Goal: Task Accomplishment & Management: Use online tool/utility

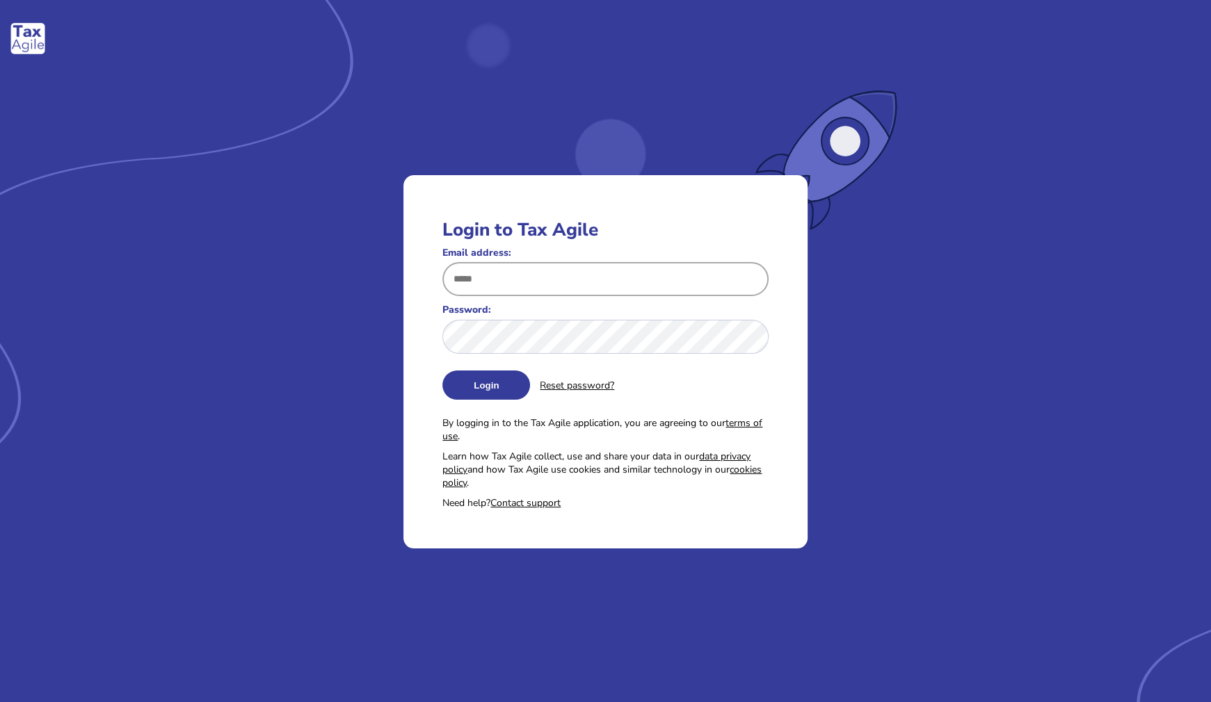
click at [561, 275] on input "Email address:" at bounding box center [604, 279] width 325 height 34
paste input "**********"
type input "**********"
click at [478, 389] on button "Login" at bounding box center [486, 385] width 88 height 29
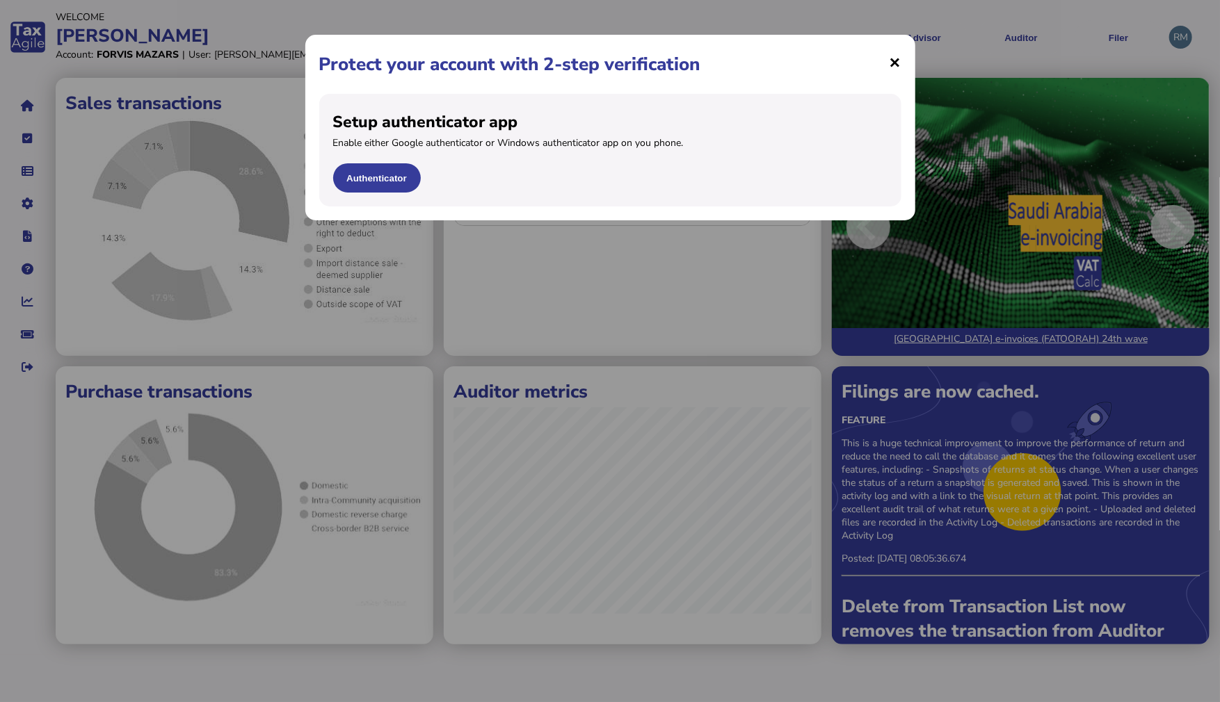
click at [893, 65] on span "×" at bounding box center [895, 62] width 12 height 26
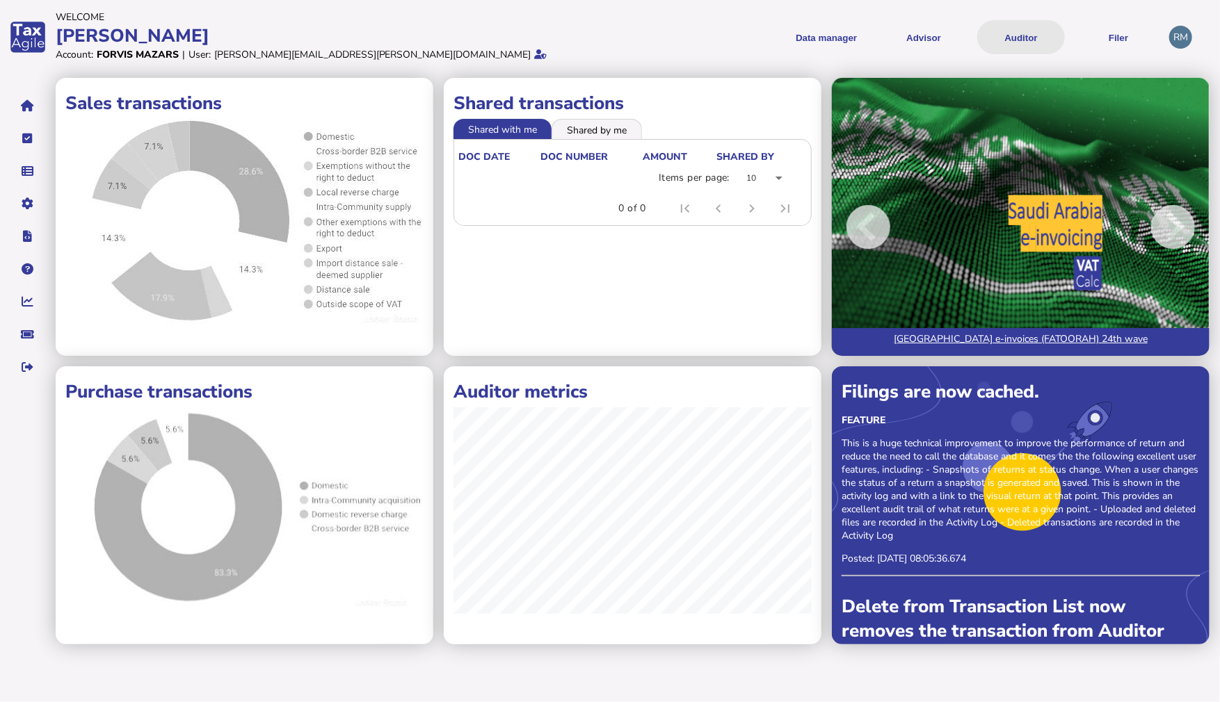
click at [1031, 45] on button "Auditor" at bounding box center [1021, 37] width 88 height 34
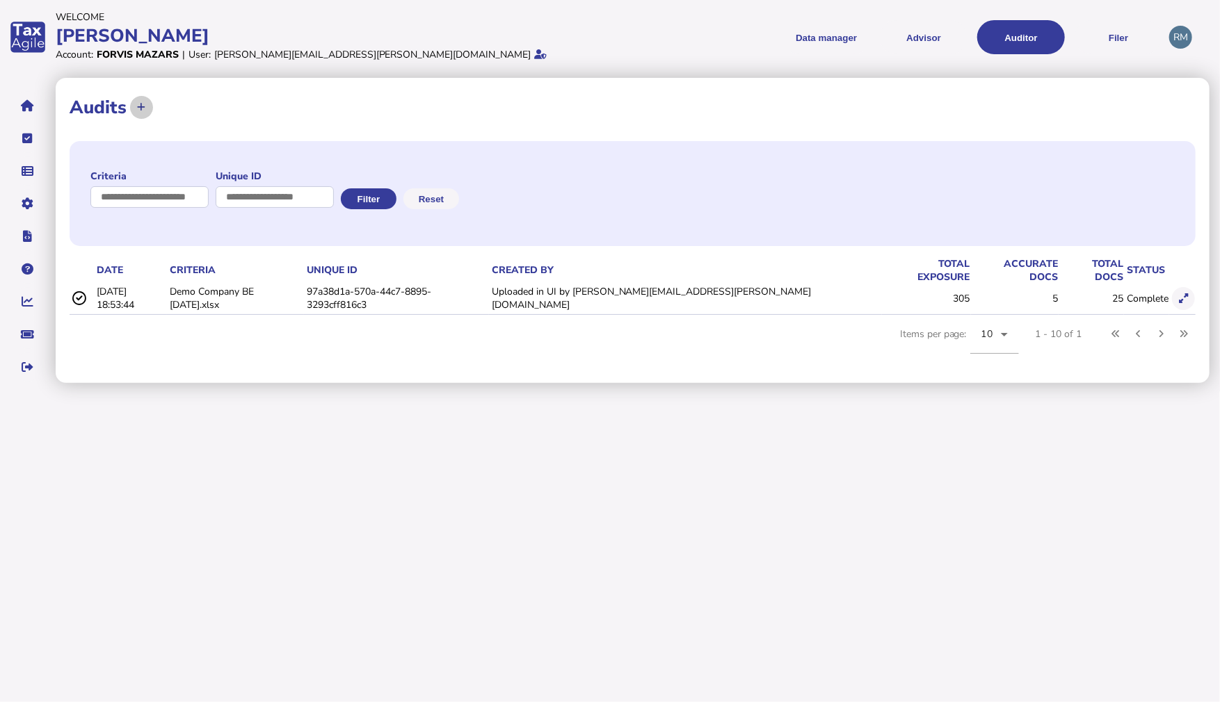
click at [137, 110] on icon at bounding box center [141, 107] width 8 height 9
select select "**********"
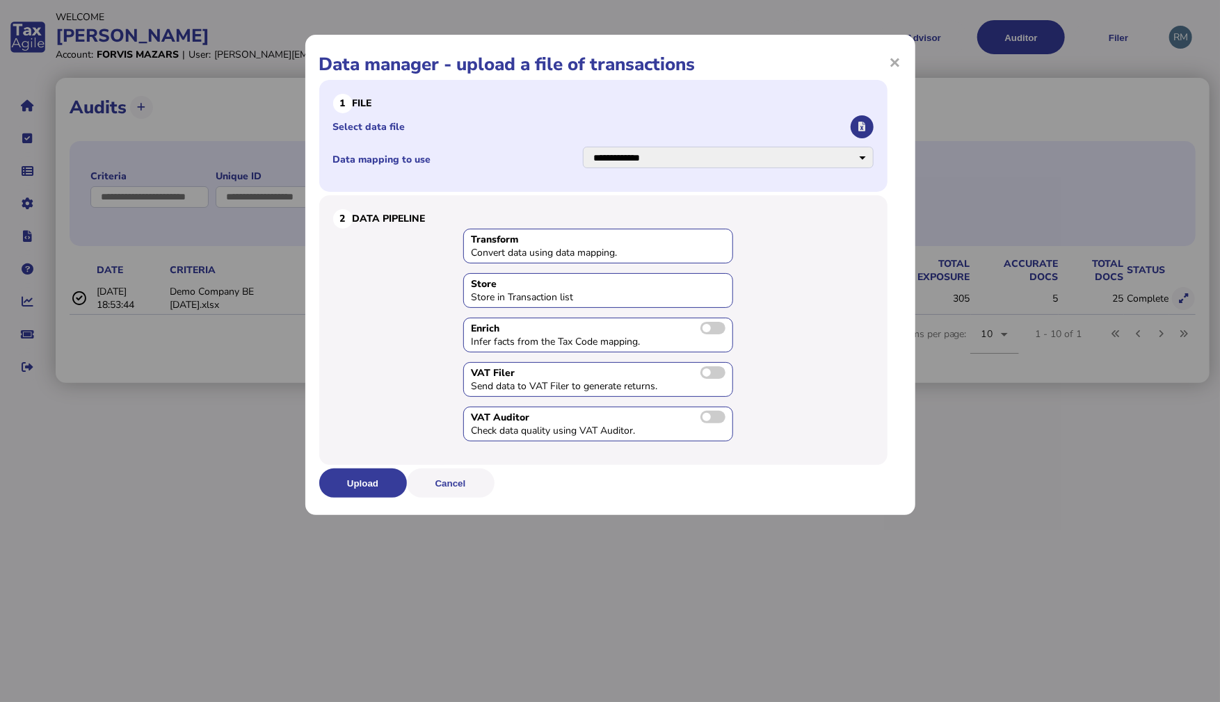
click at [864, 130] on icon "button" at bounding box center [861, 126] width 7 height 9
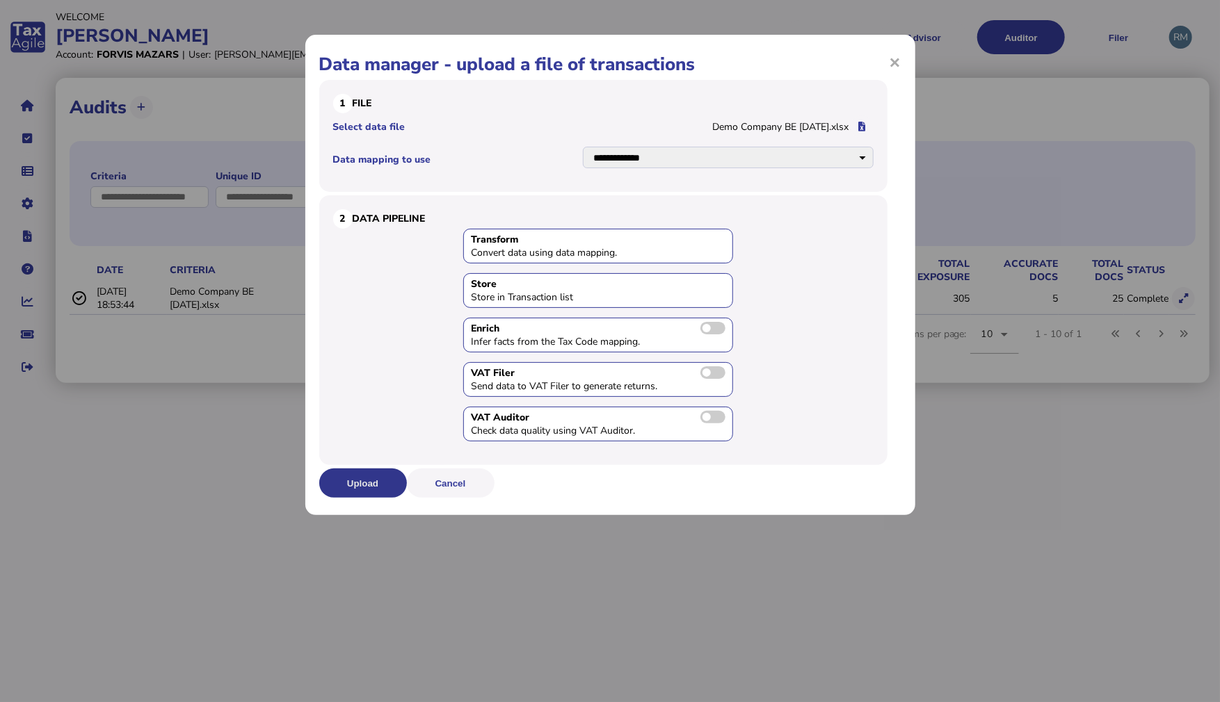
click at [374, 485] on button "Upload" at bounding box center [363, 483] width 88 height 29
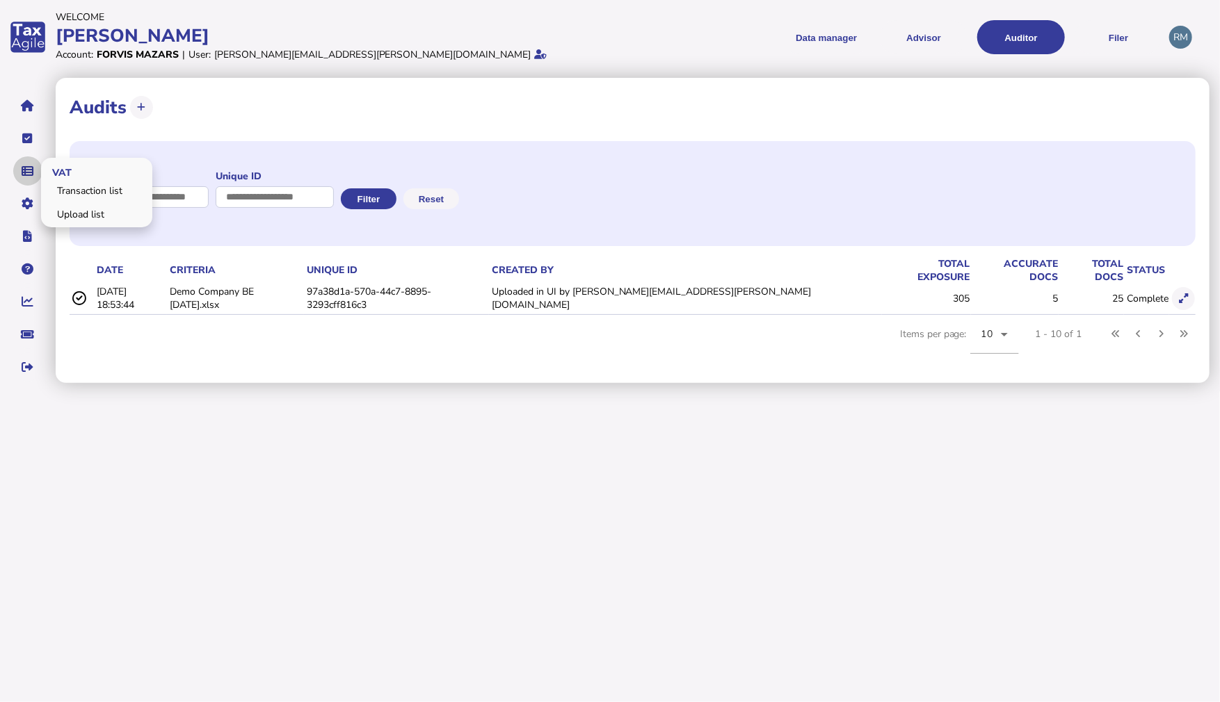
click at [29, 171] on icon "navigate application pages" at bounding box center [28, 171] width 12 height 1
click at [81, 190] on link "Transaction list" at bounding box center [96, 191] width 107 height 22
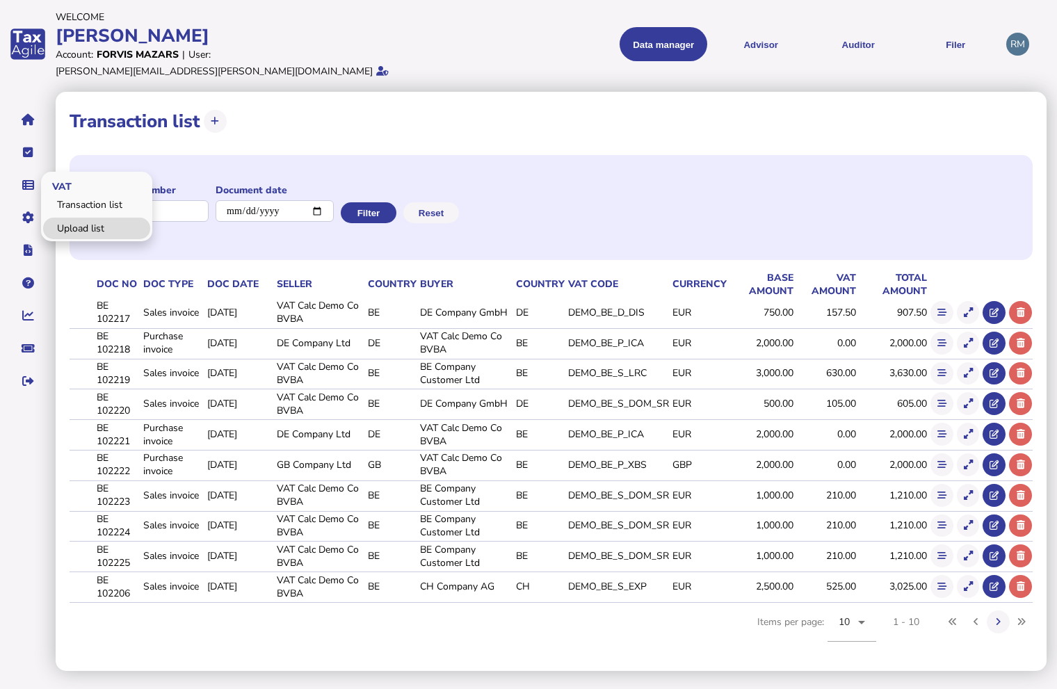
click at [83, 218] on link "Upload list" at bounding box center [96, 229] width 107 height 22
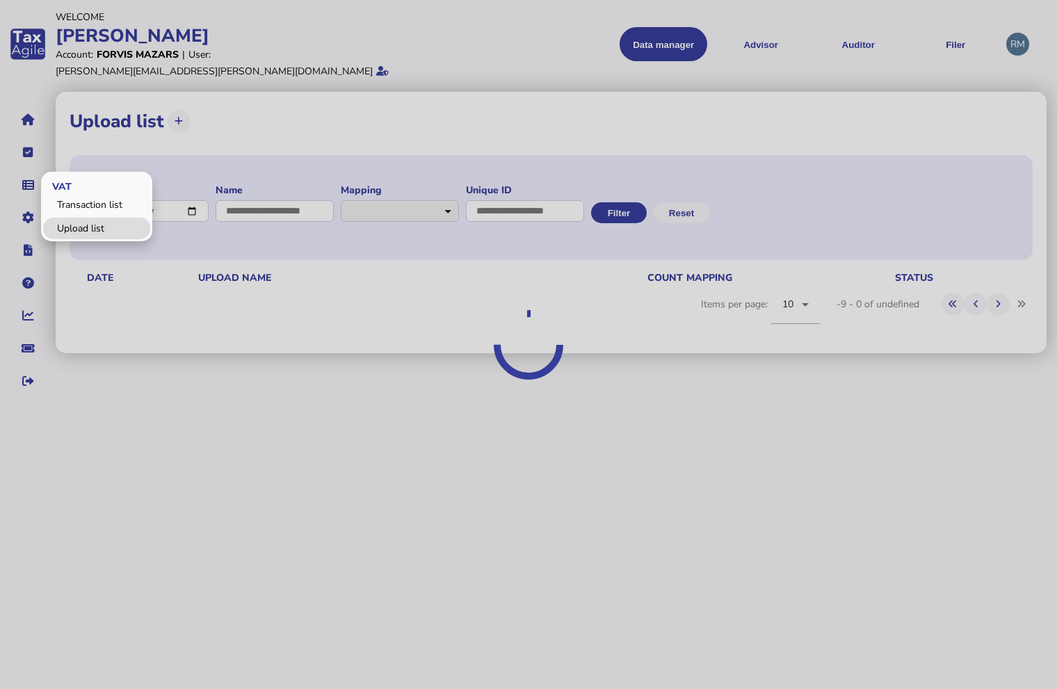
select select "**********"
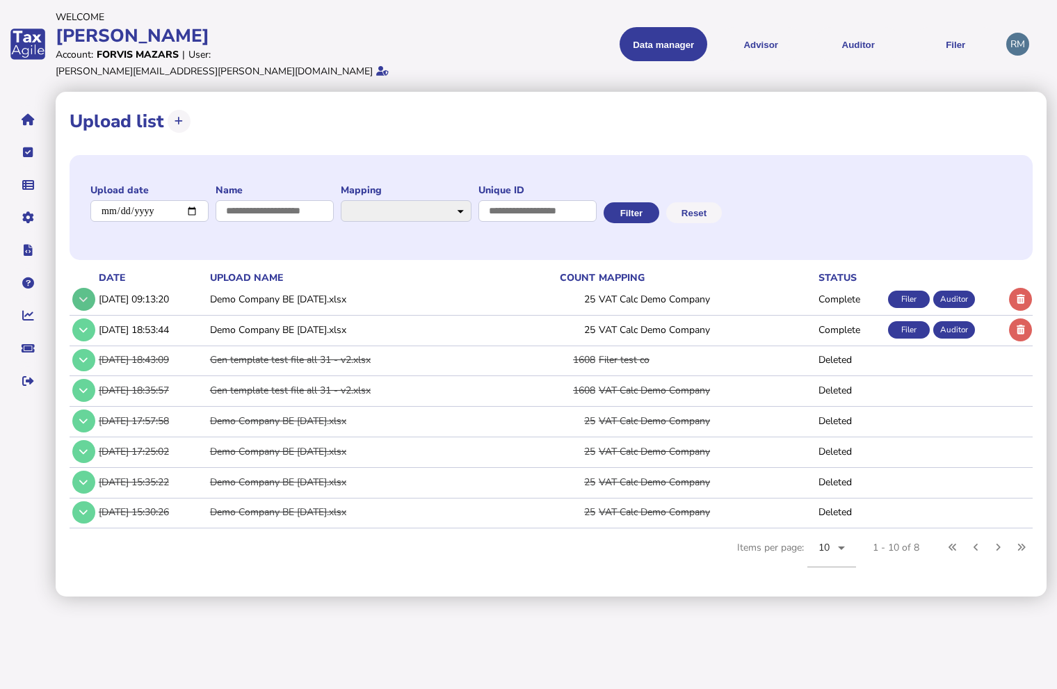
click at [82, 295] on icon at bounding box center [83, 299] width 8 height 9
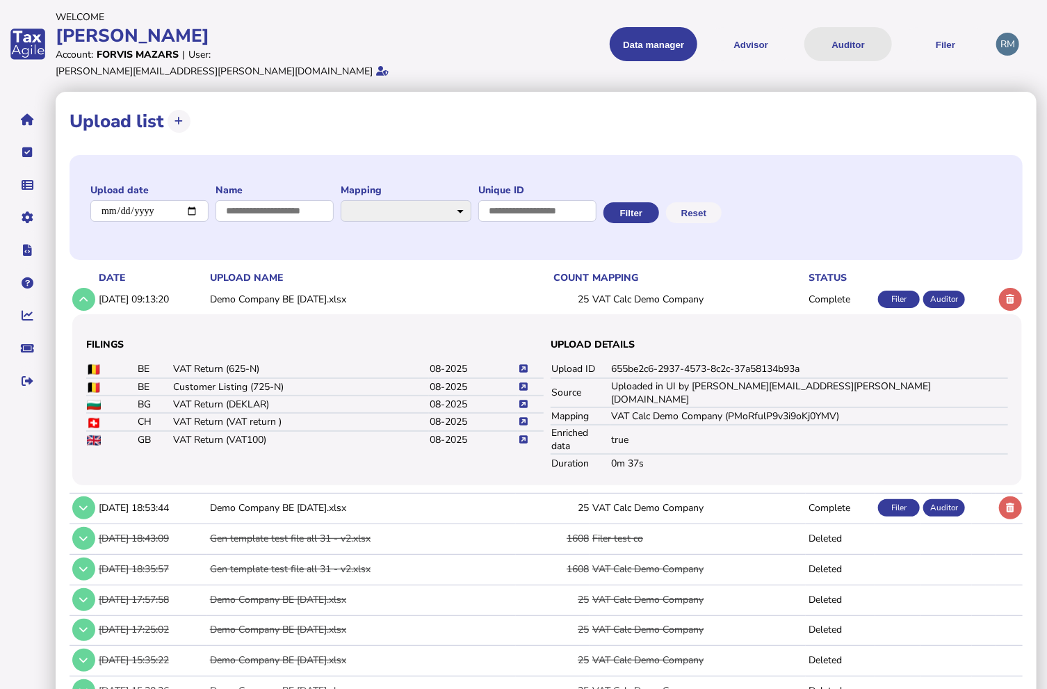
click at [841, 45] on button "Auditor" at bounding box center [849, 44] width 88 height 34
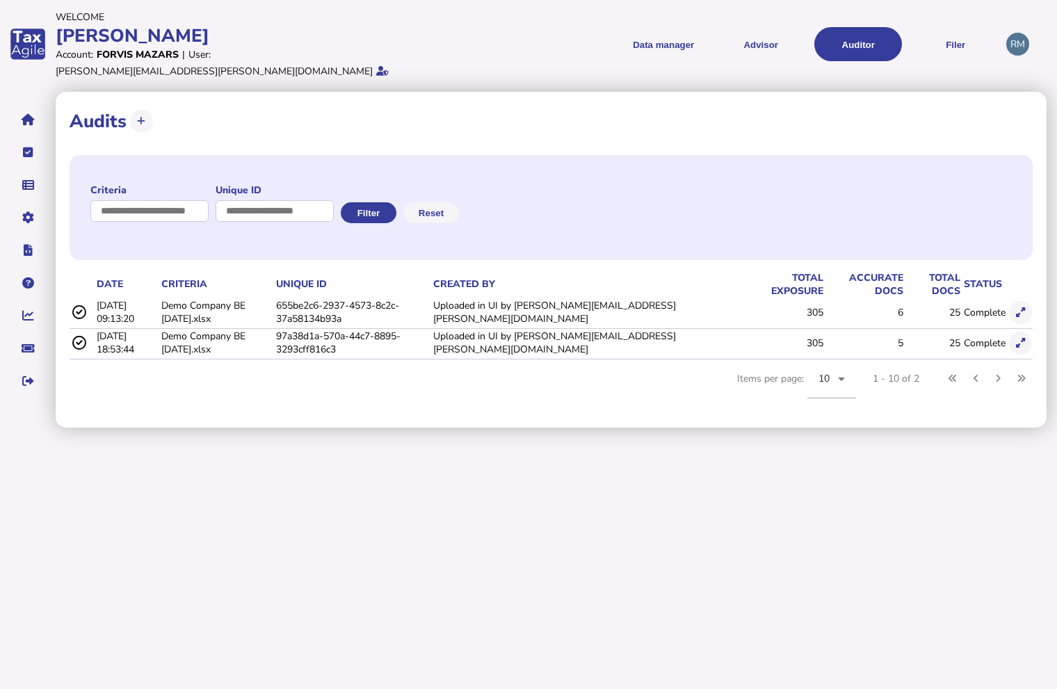
click at [131, 300] on td "[DATE] 09:13:20" at bounding box center [126, 312] width 65 height 29
click at [1024, 308] on icon at bounding box center [1020, 312] width 9 height 9
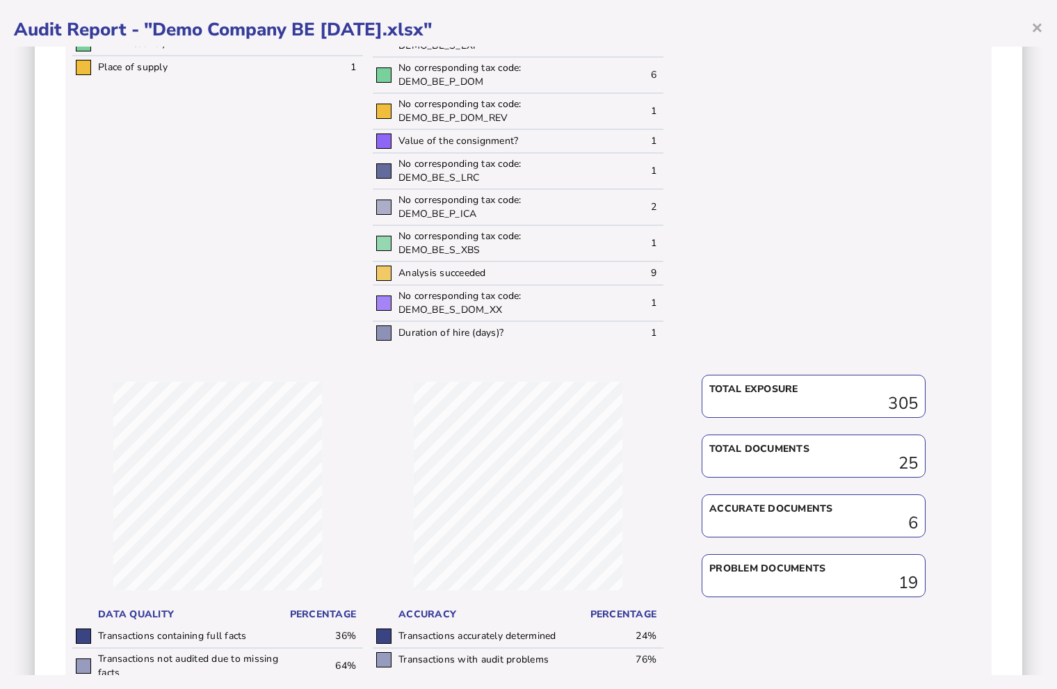
scroll to position [595, 0]
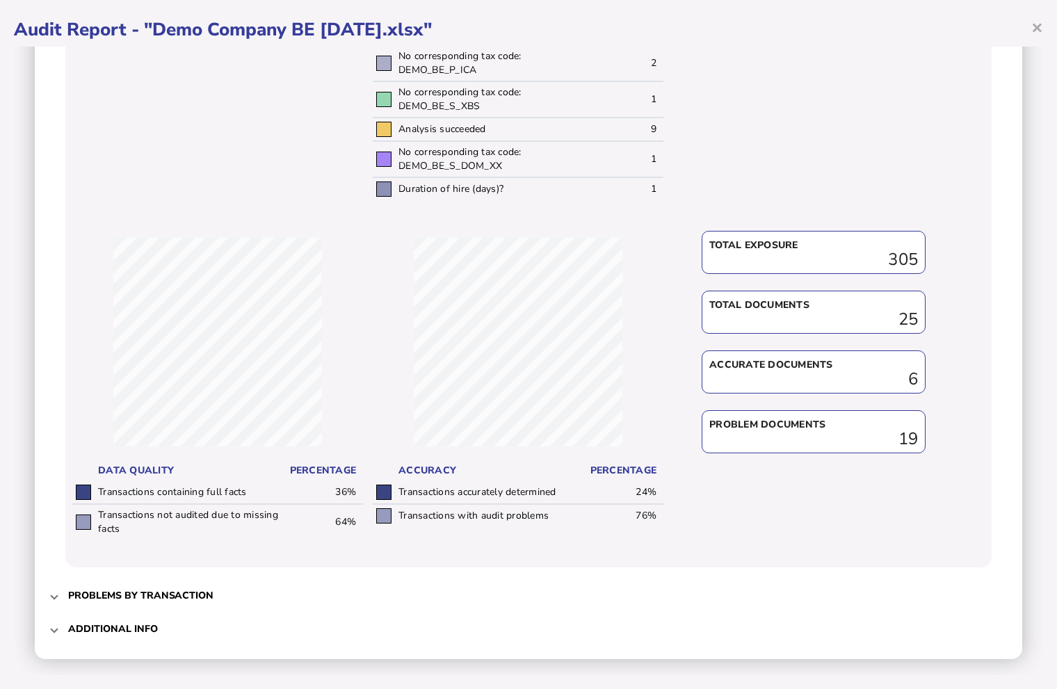
click at [156, 590] on h3 "Problems by transaction" at bounding box center [140, 595] width 145 height 13
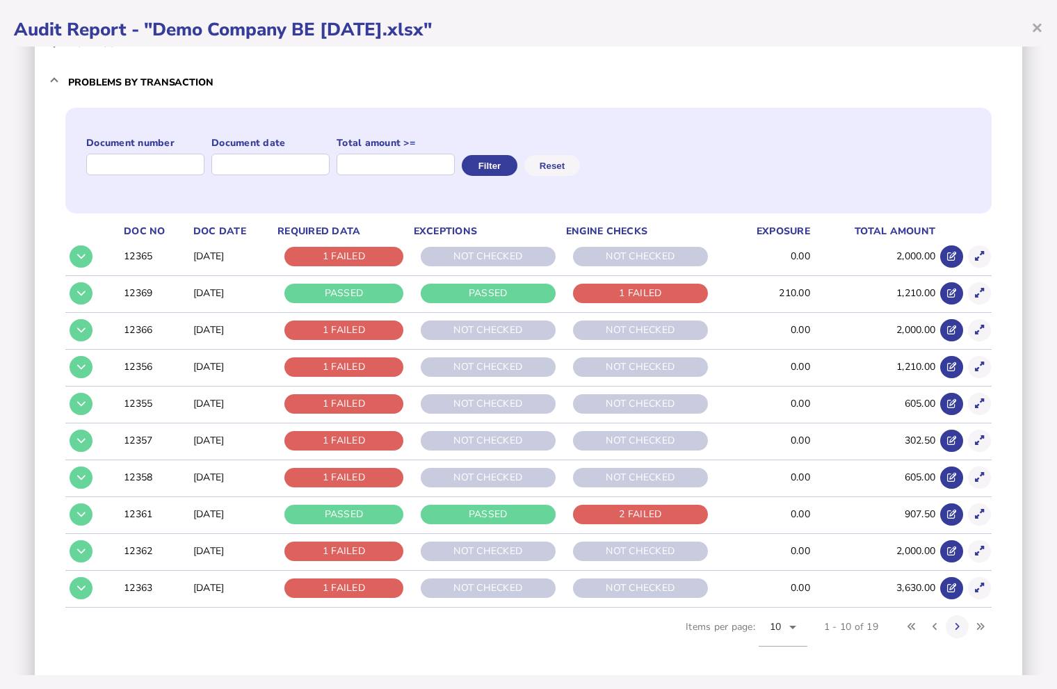
scroll to position [113, 0]
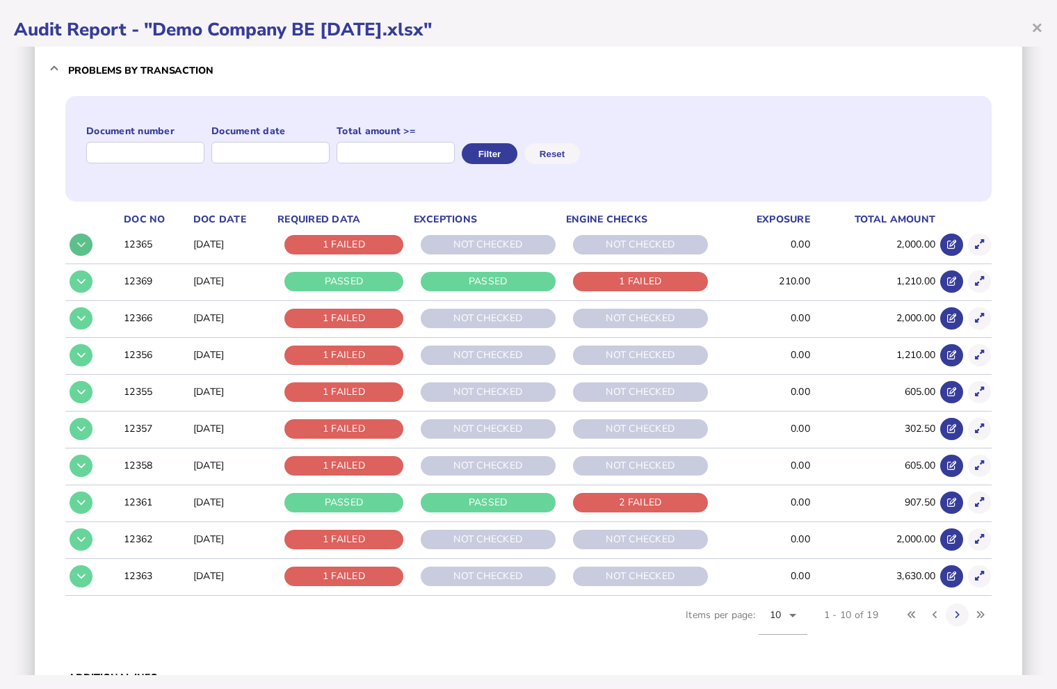
click at [87, 241] on button at bounding box center [81, 245] width 23 height 23
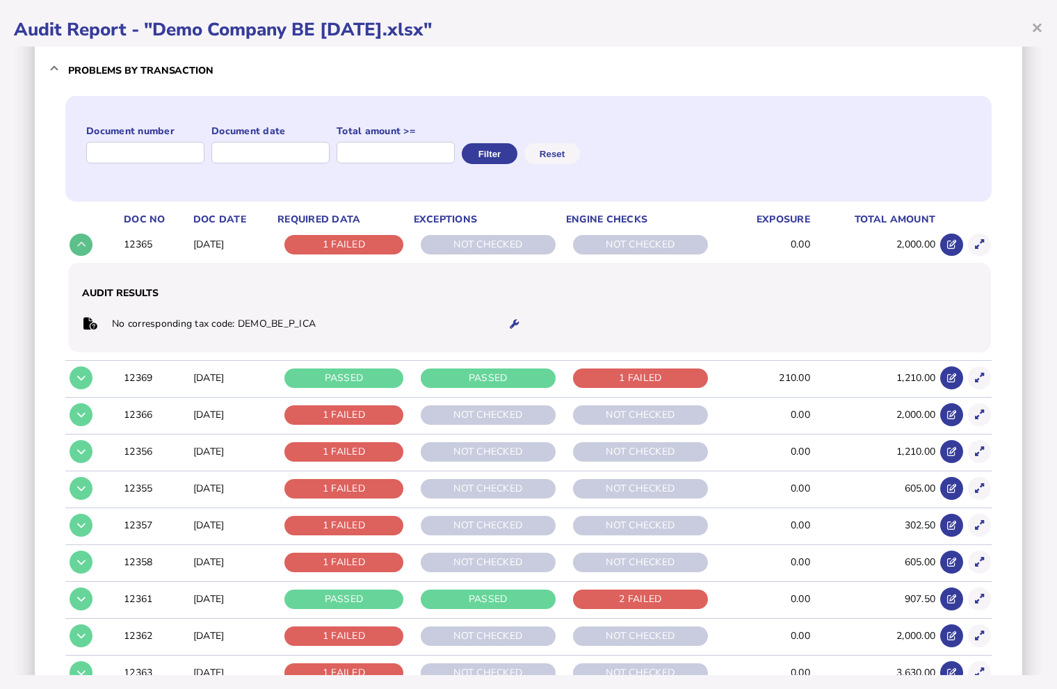
click at [87, 241] on button at bounding box center [81, 245] width 23 height 23
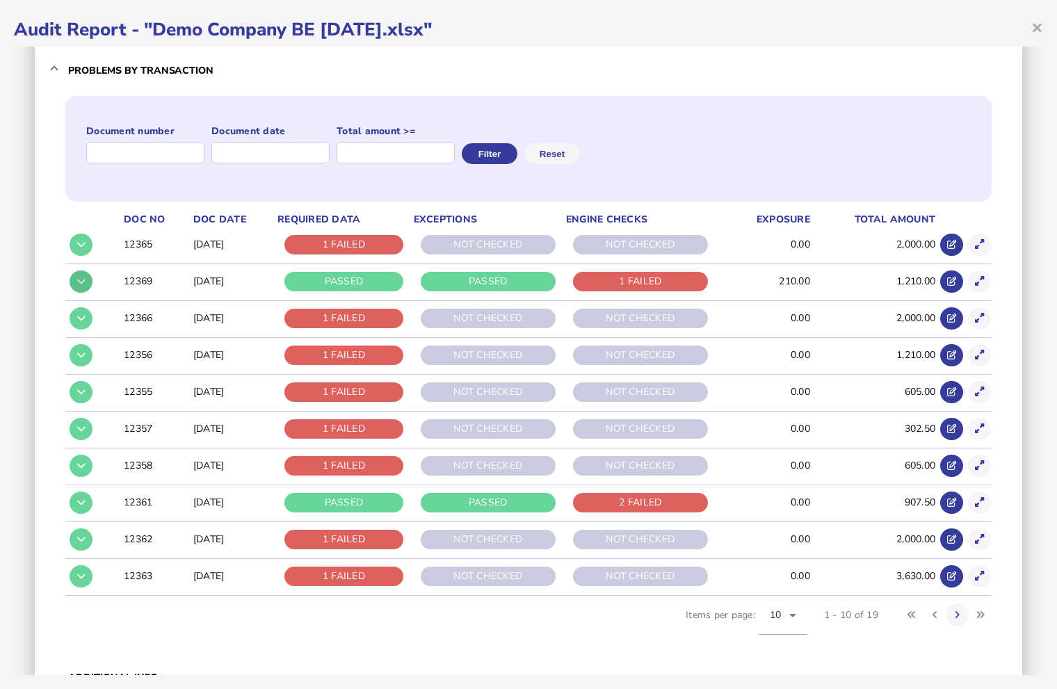
click at [85, 278] on icon at bounding box center [81, 281] width 8 height 9
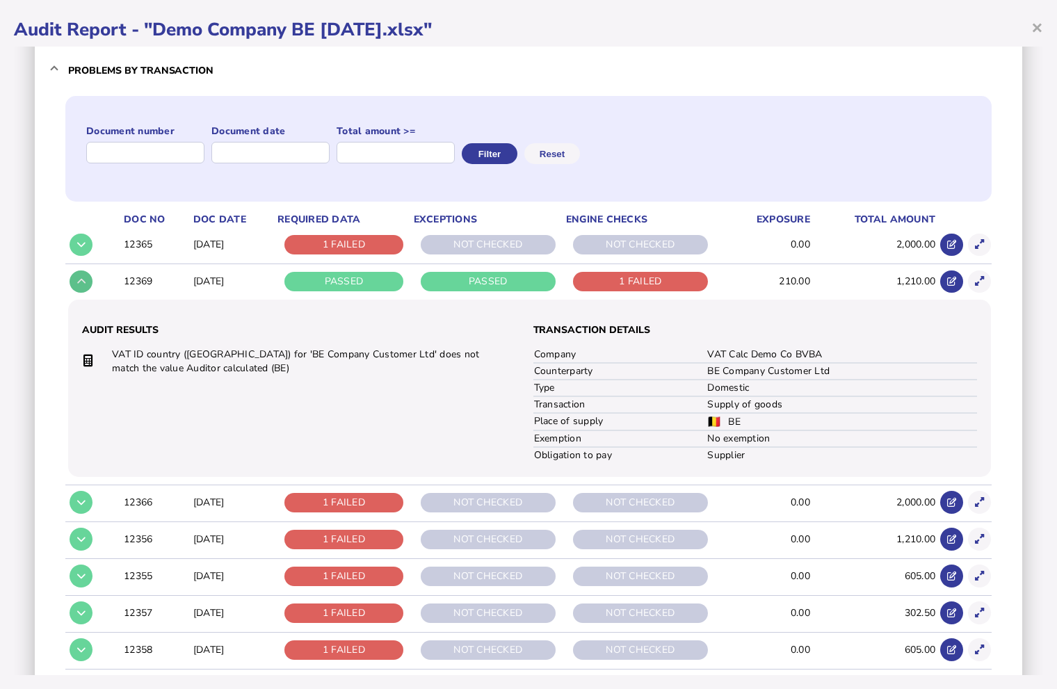
click at [85, 280] on button at bounding box center [81, 282] width 23 height 23
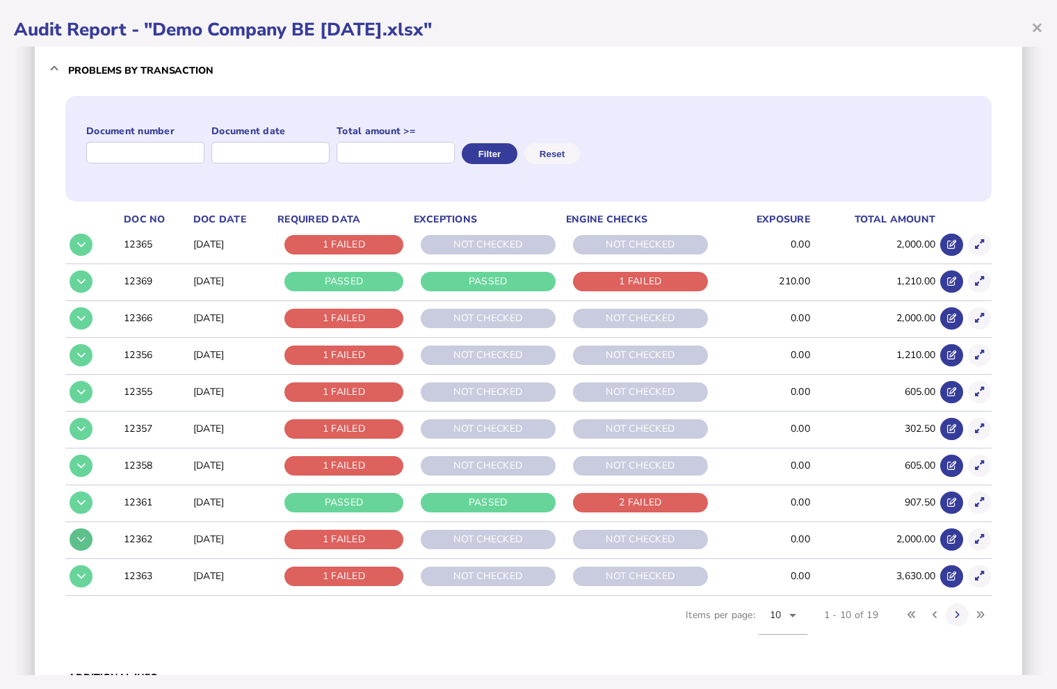
click at [79, 537] on icon at bounding box center [81, 539] width 8 height 9
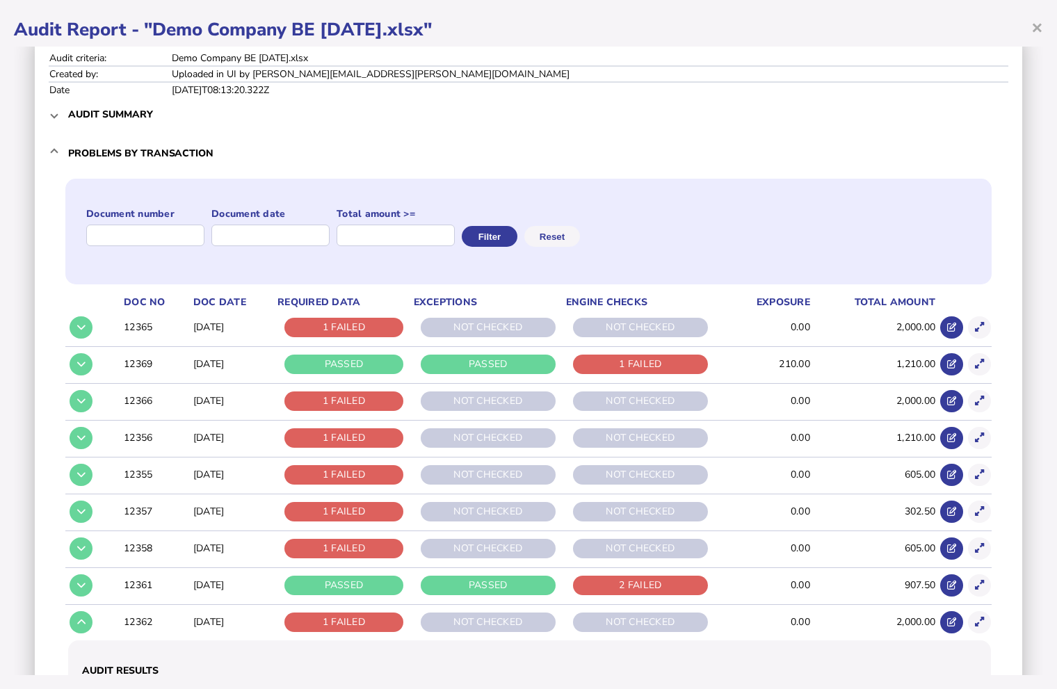
scroll to position [0, 0]
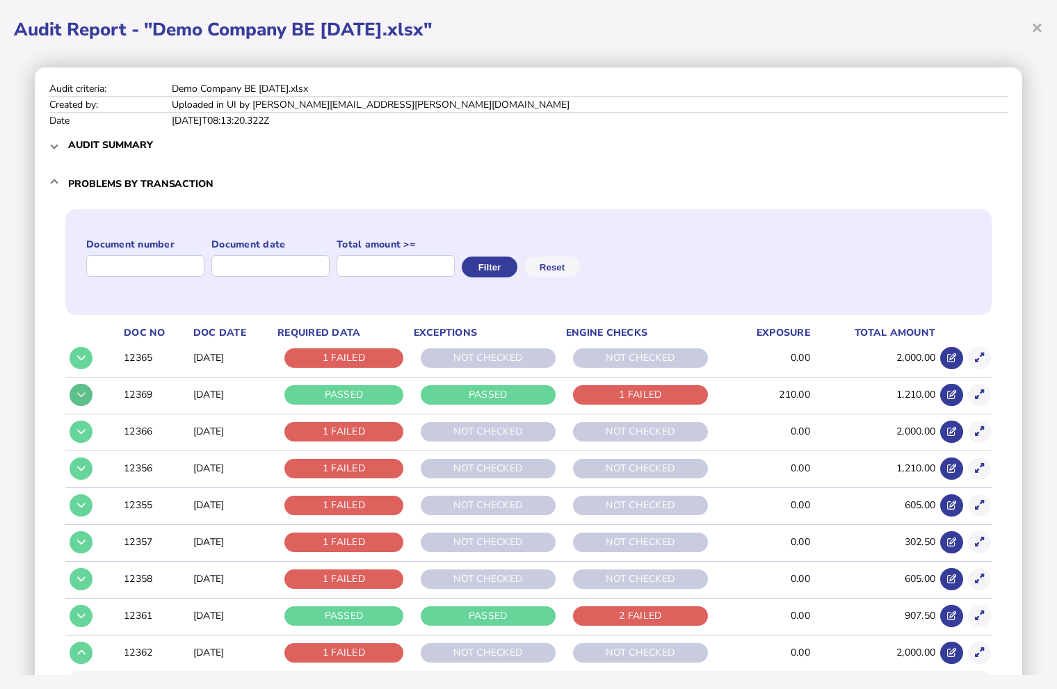
click at [81, 394] on icon at bounding box center [81, 394] width 8 height 9
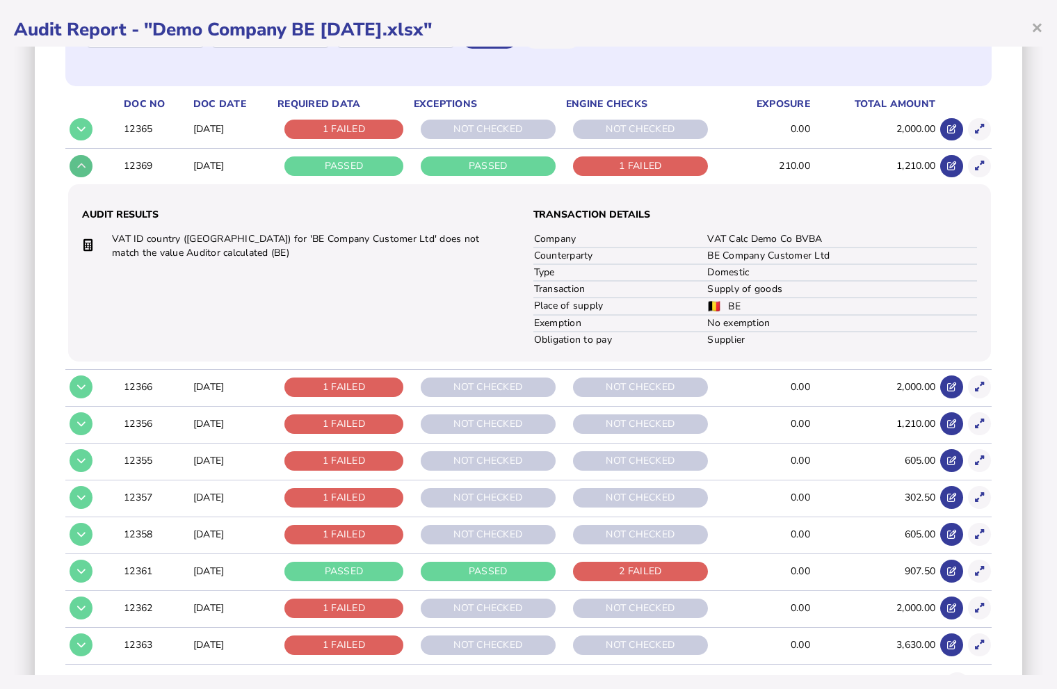
scroll to position [231, 0]
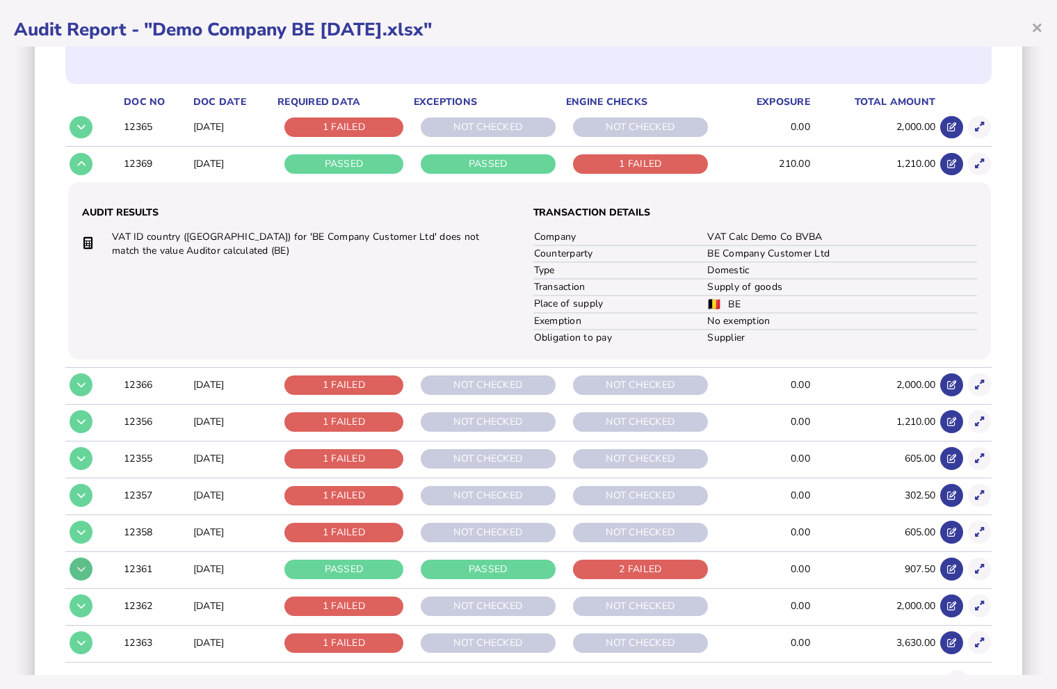
click at [86, 567] on button at bounding box center [81, 569] width 23 height 23
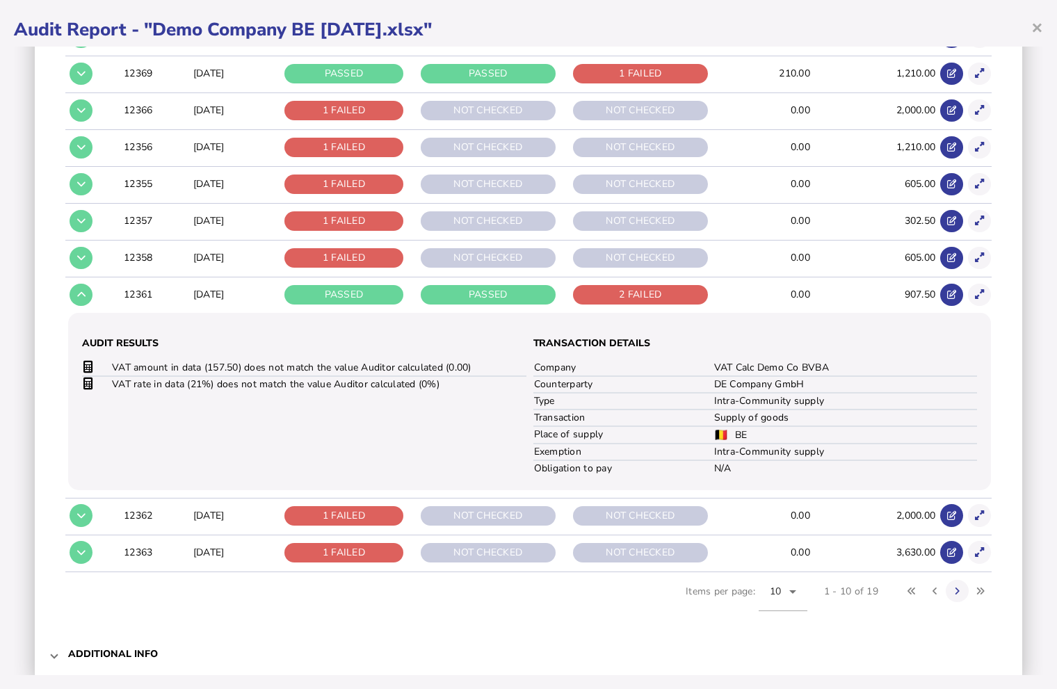
scroll to position [348, 0]
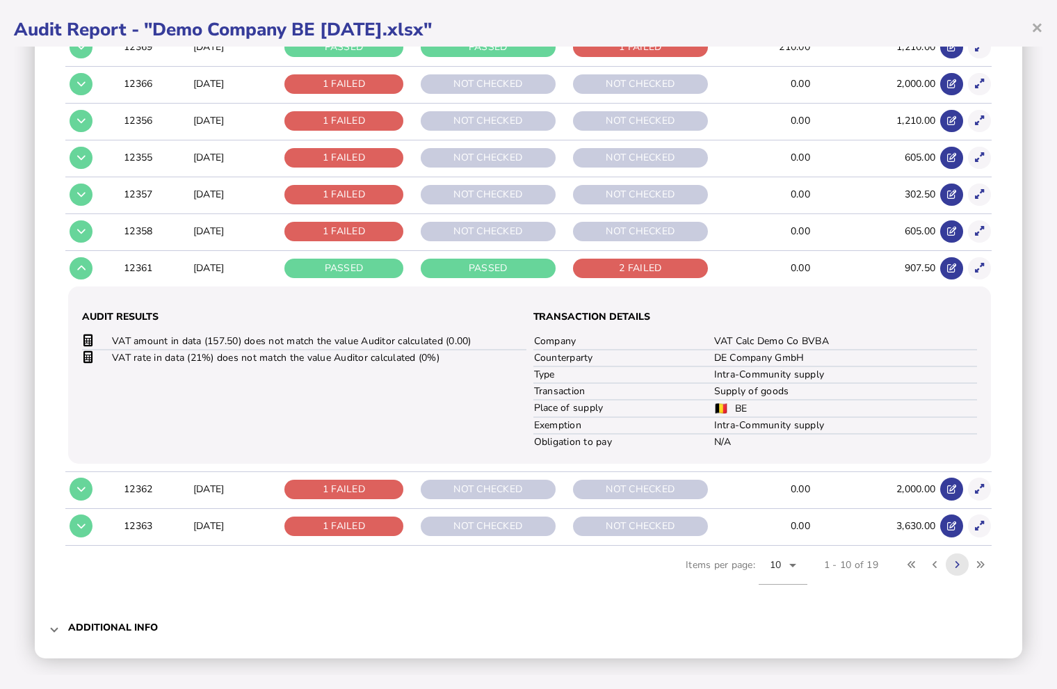
click at [950, 559] on button at bounding box center [957, 565] width 23 height 23
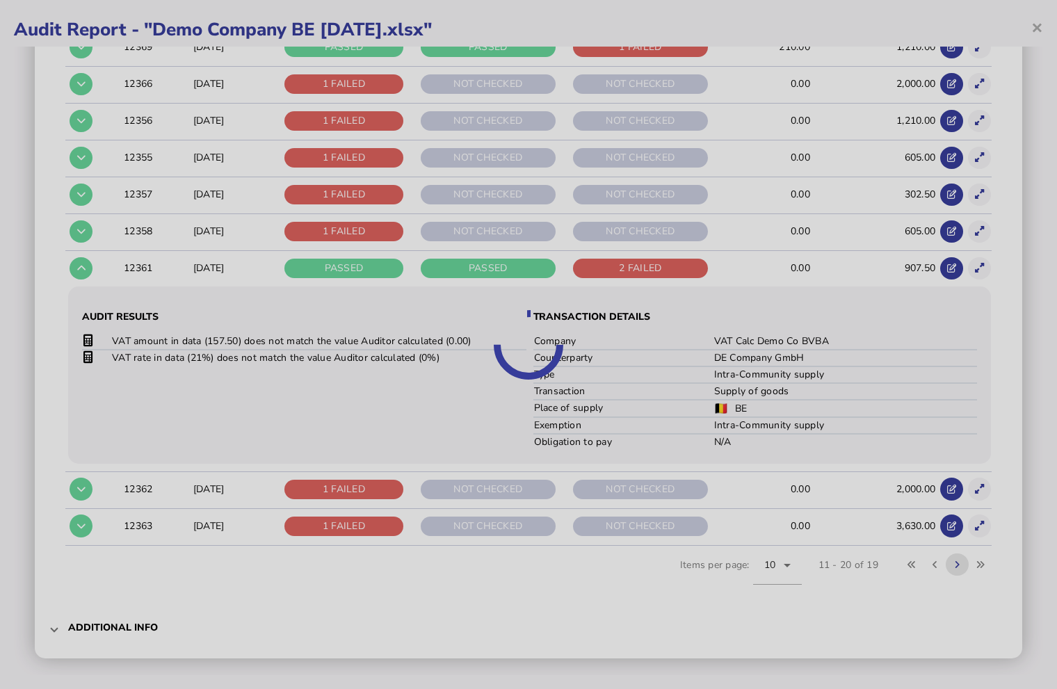
scroll to position [129, 0]
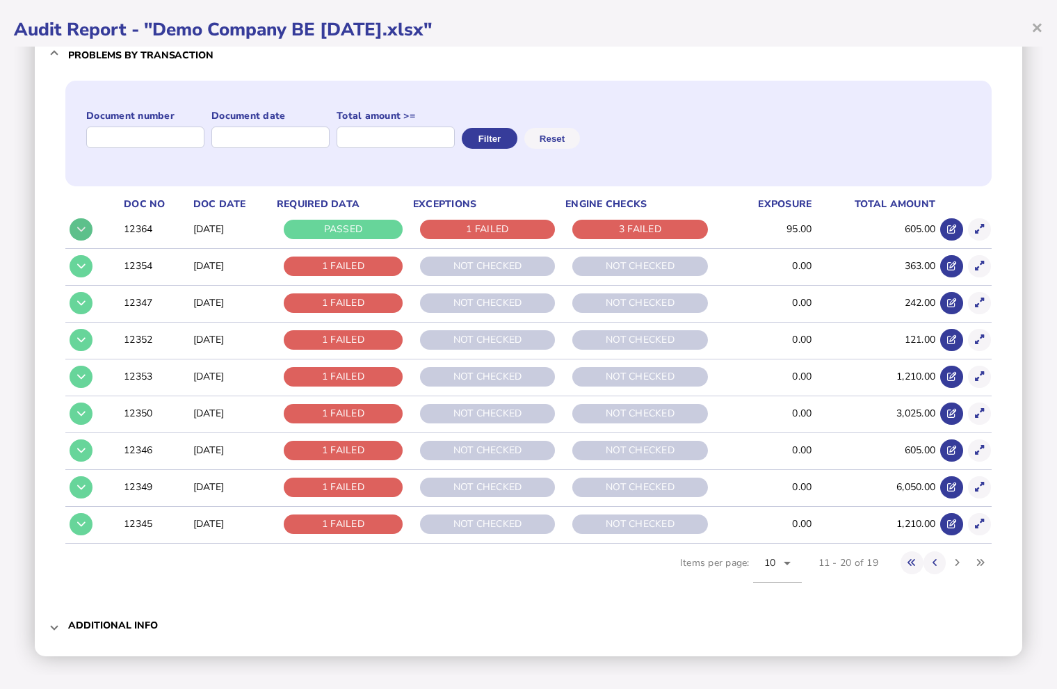
click at [86, 233] on button at bounding box center [81, 229] width 23 height 23
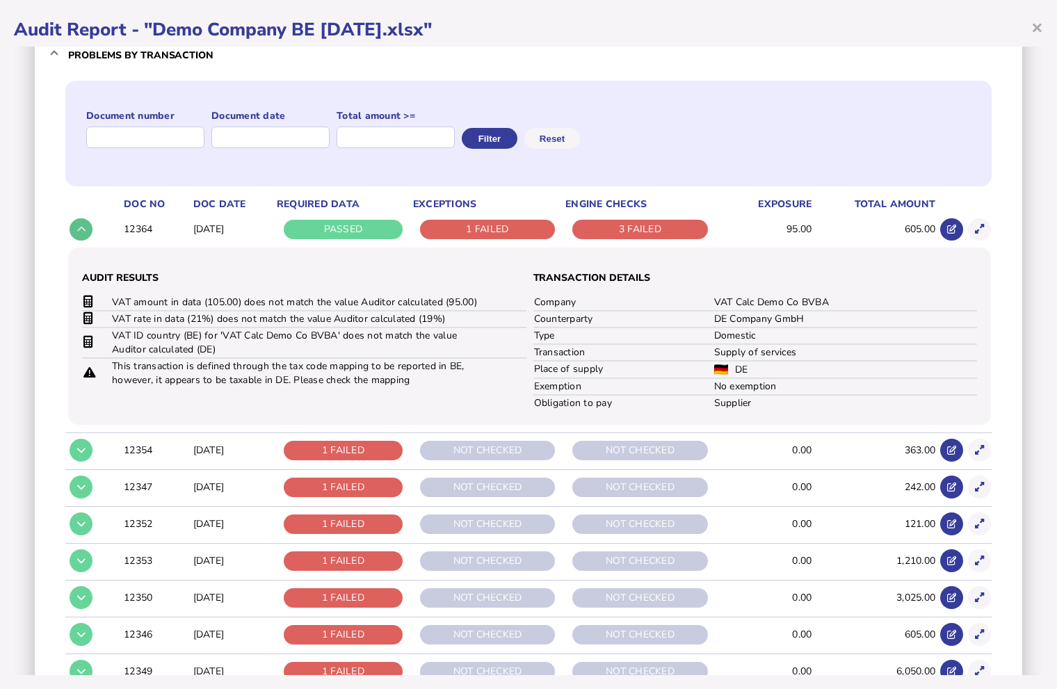
click at [86, 233] on button at bounding box center [81, 229] width 23 height 23
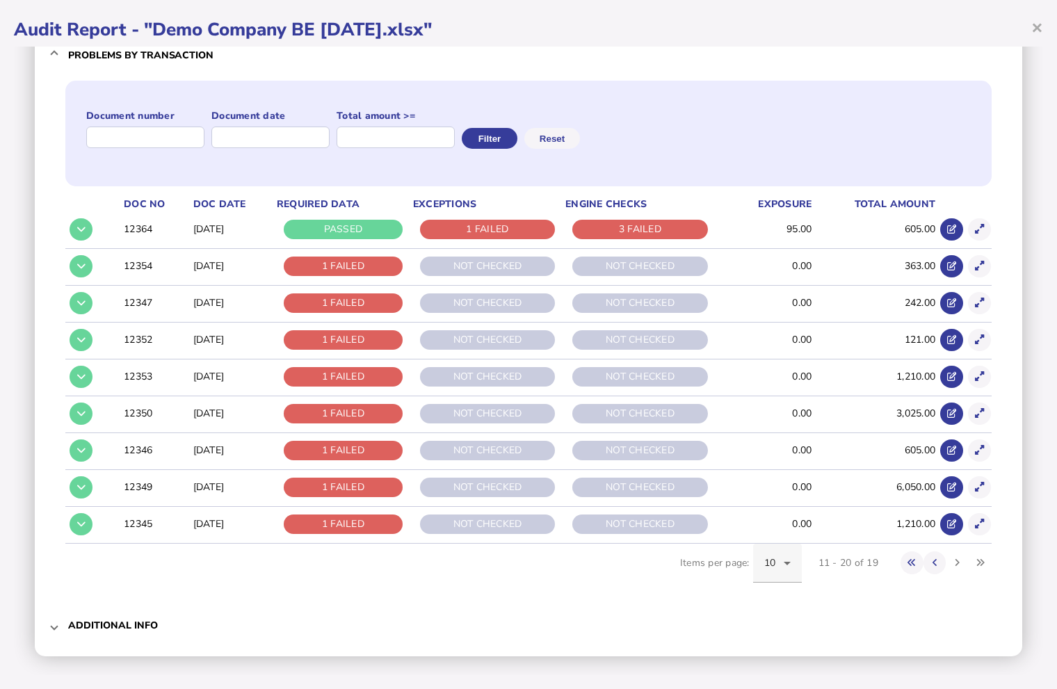
click at [779, 566] on icon at bounding box center [787, 563] width 17 height 17
click at [770, 456] on mat-option "20" at bounding box center [767, 453] width 49 height 33
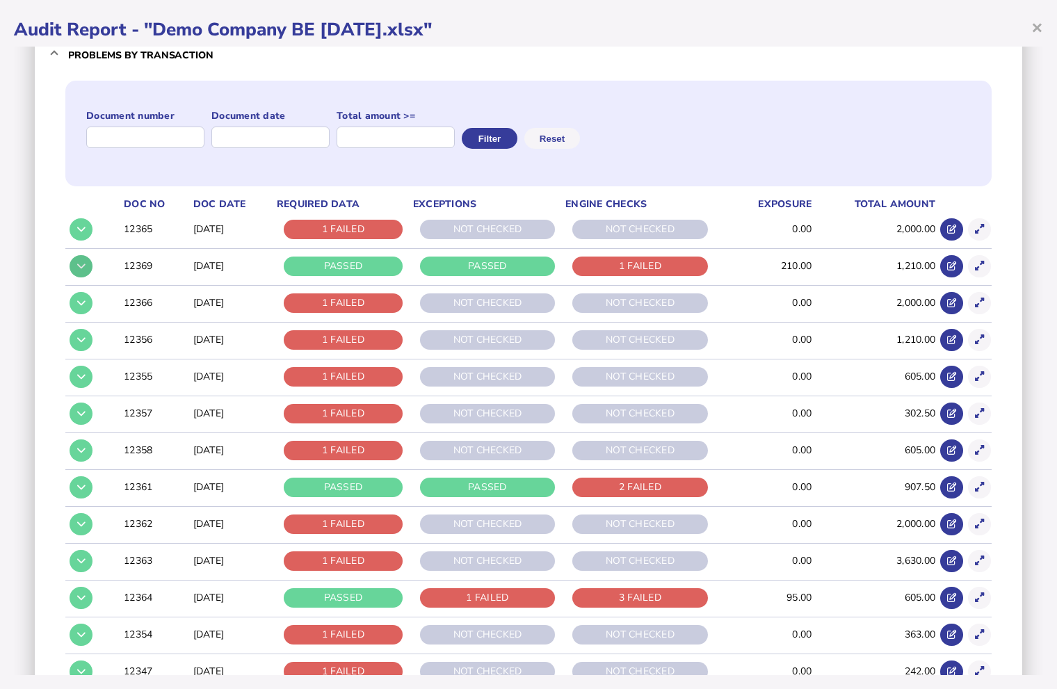
click at [86, 270] on button at bounding box center [81, 266] width 23 height 23
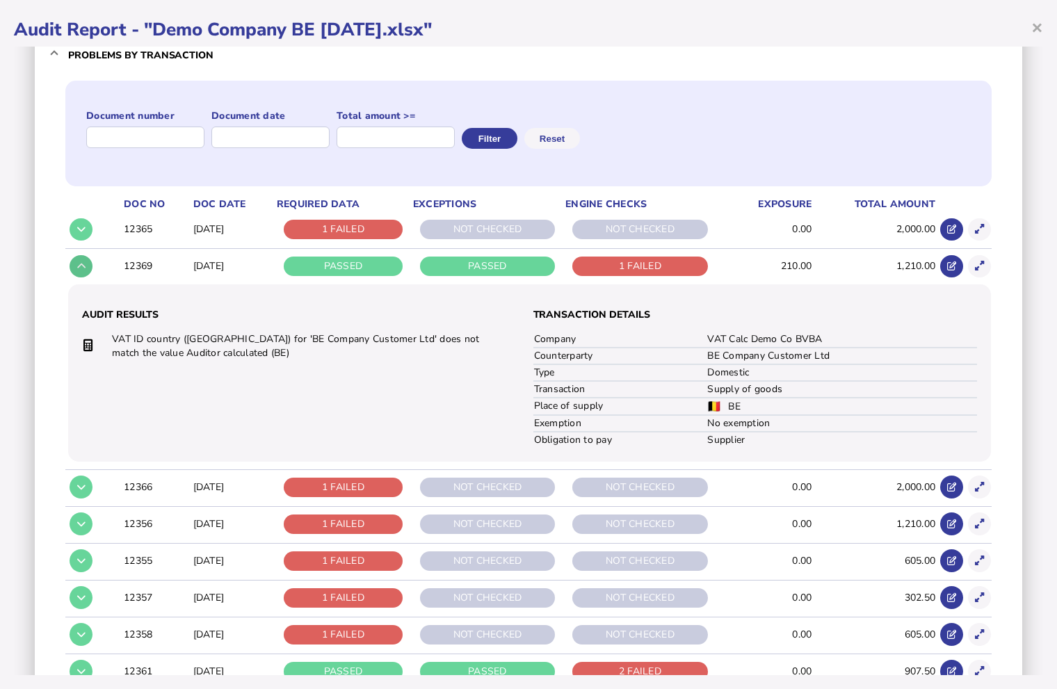
click at [86, 270] on button at bounding box center [81, 266] width 23 height 23
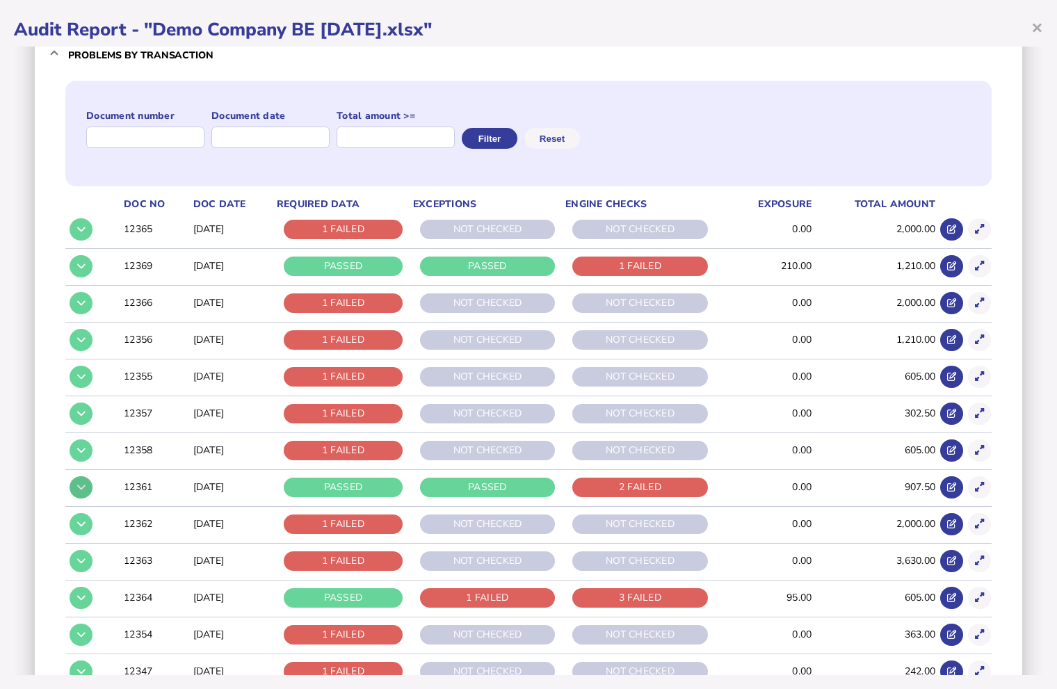
click at [86, 486] on button at bounding box center [81, 487] width 23 height 23
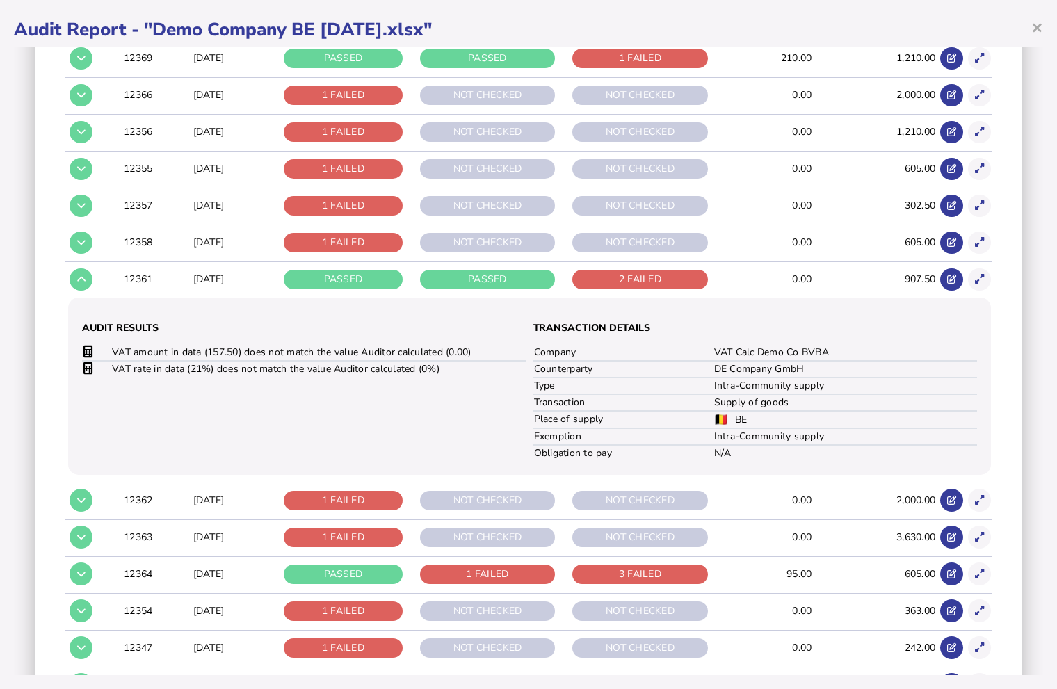
scroll to position [339, 0]
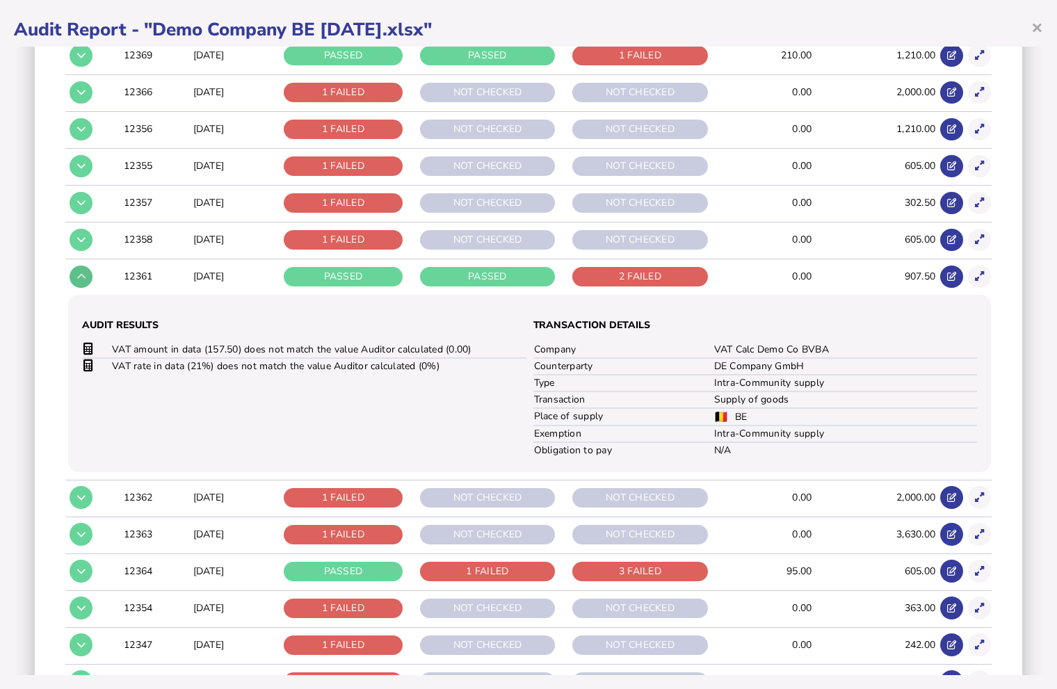
click at [81, 279] on icon at bounding box center [81, 276] width 8 height 9
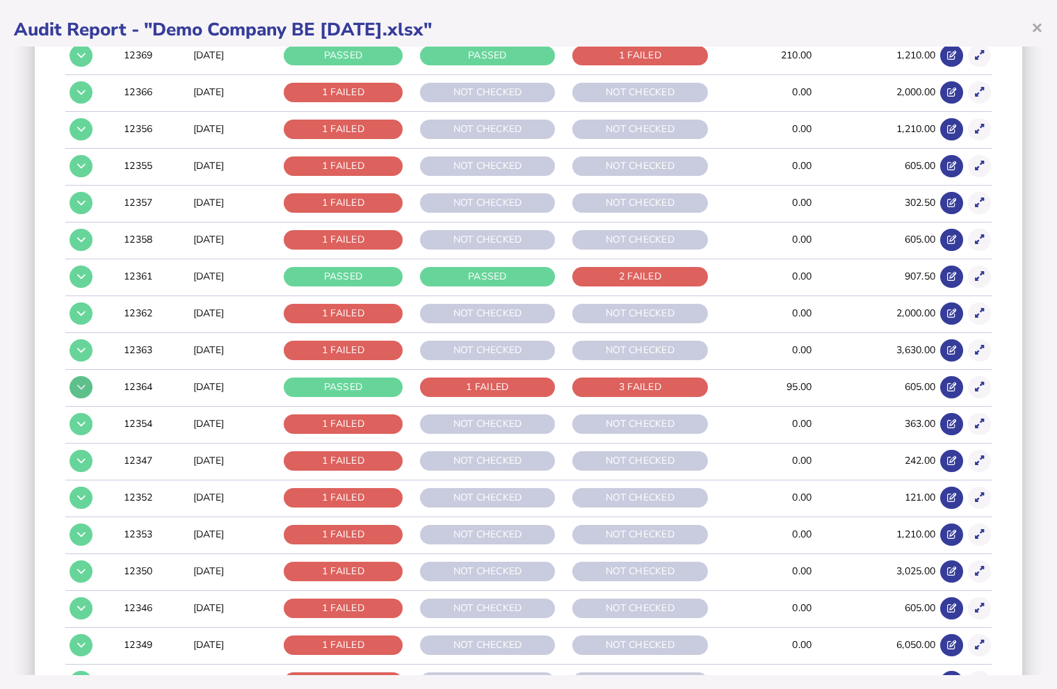
click at [81, 392] on button at bounding box center [81, 387] width 23 height 23
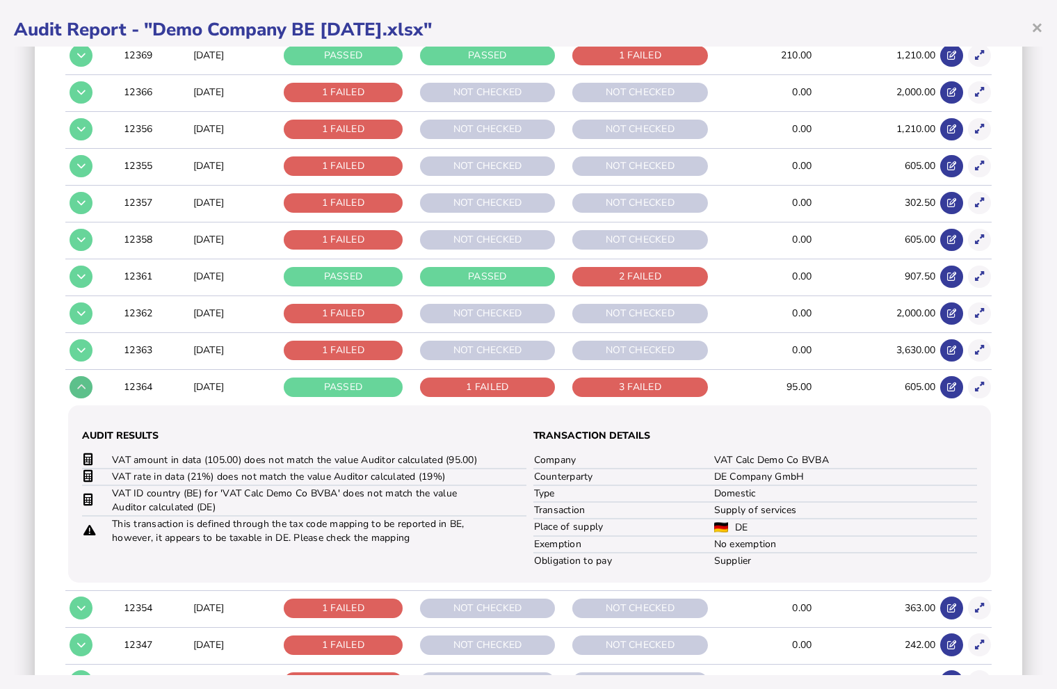
click at [81, 392] on button at bounding box center [81, 387] width 23 height 23
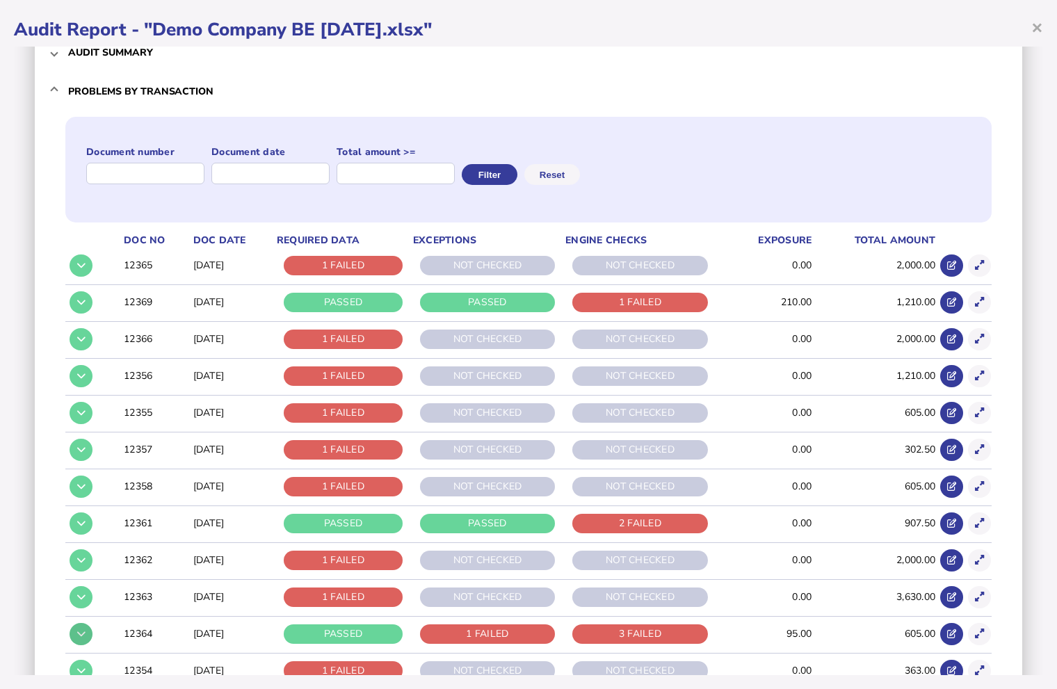
scroll to position [95, 0]
